Goal: Find specific page/section: Find specific page/section

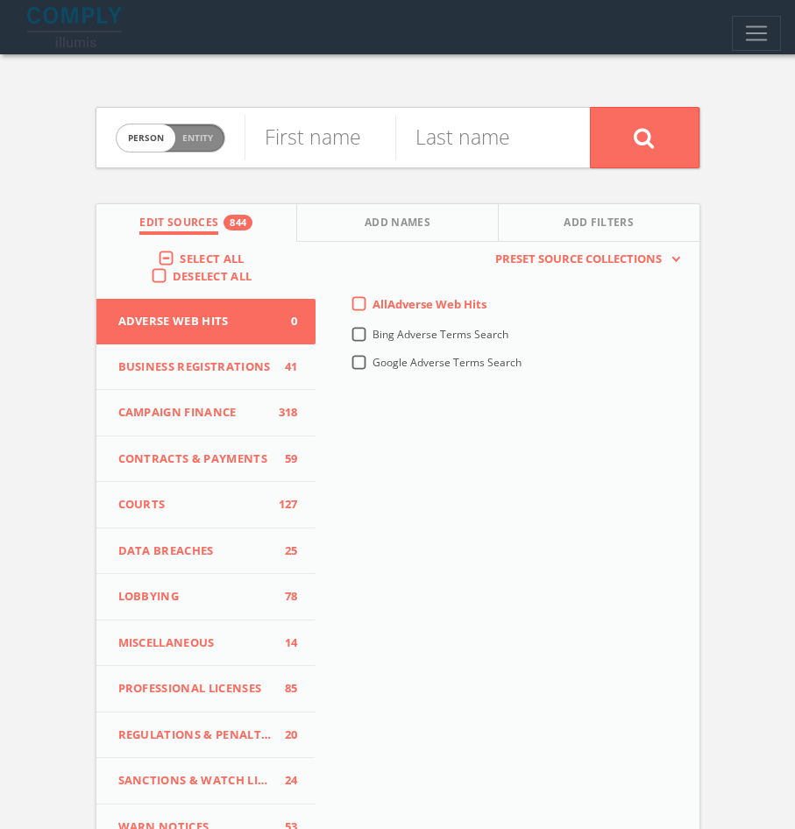
click at [173, 272] on label "Deselect All" at bounding box center [217, 277] width 89 height 18
click at [0, 0] on input "Deselect All" at bounding box center [0, 0] width 0 height 0
click at [180, 256] on label "Select All" at bounding box center [216, 260] width 73 height 18
click at [0, 0] on input "Select All" at bounding box center [0, 0] width 0 height 0
click at [338, 127] on input "text" at bounding box center [319, 138] width 151 height 46
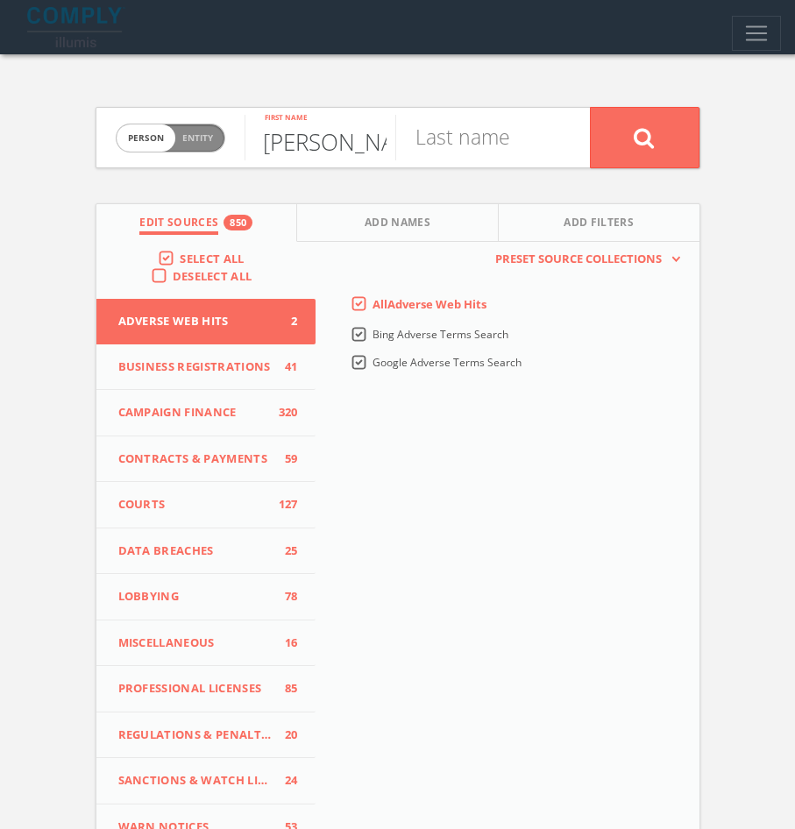
type input "[PERSON_NAME]"
click at [432, 222] on button "Add Names" at bounding box center [398, 223] width 202 height 38
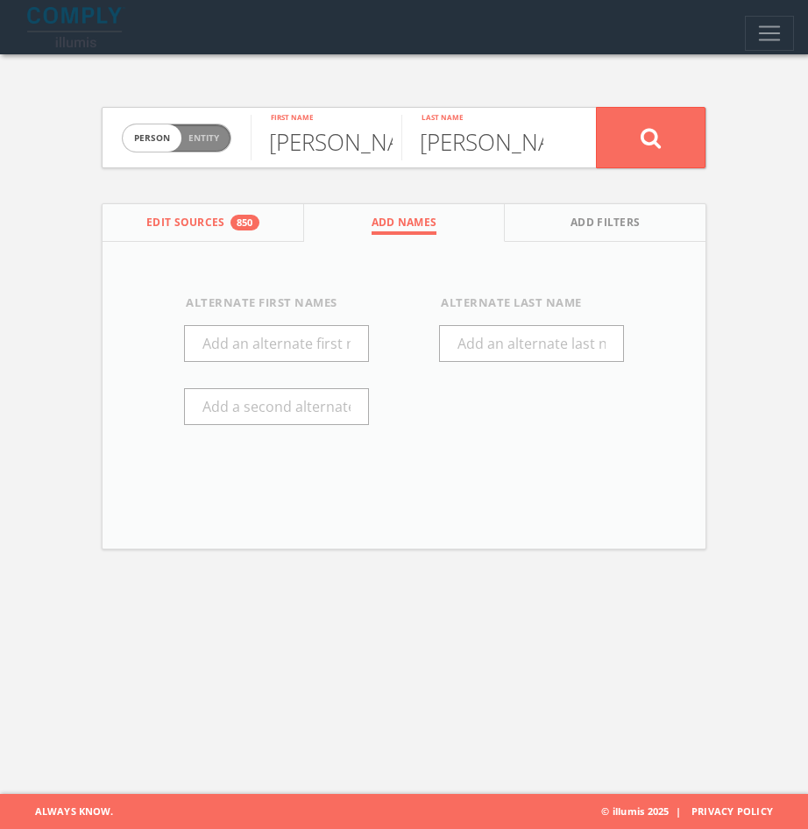
click at [175, 216] on span "Edit Sources" at bounding box center [185, 225] width 79 height 20
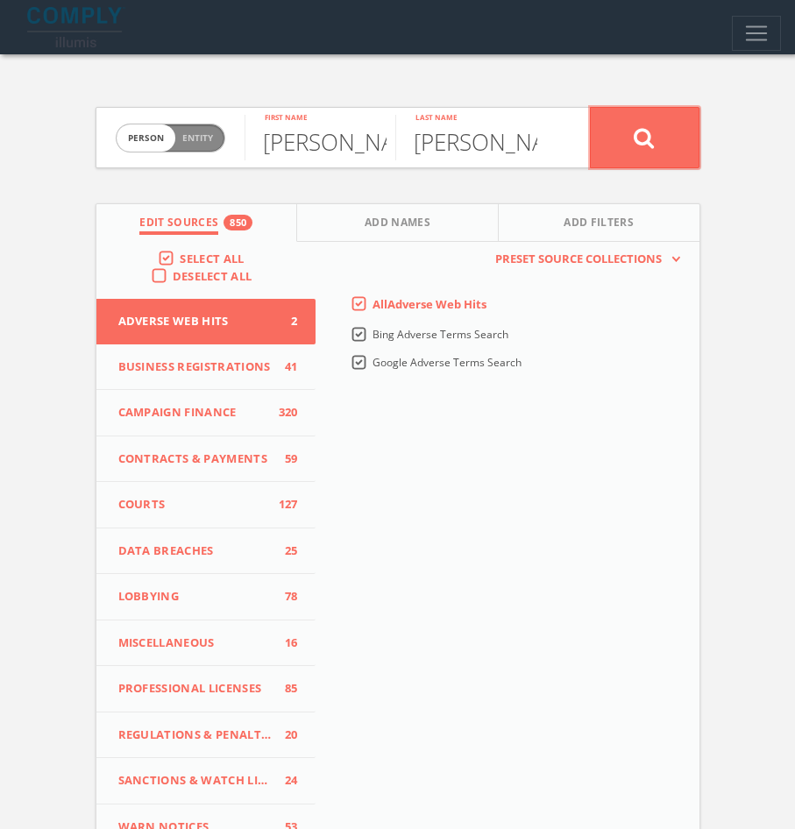
click at [678, 134] on button at bounding box center [645, 137] width 110 height 61
